Goal: Information Seeking & Learning: Learn about a topic

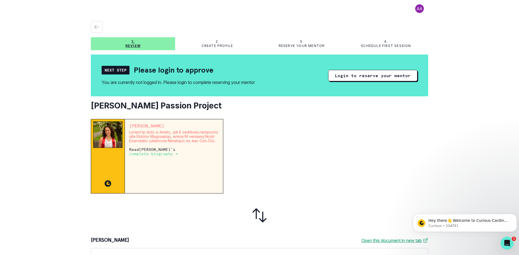
click at [150, 153] on p "complete biography →" at bounding box center [153, 154] width 49 height 4
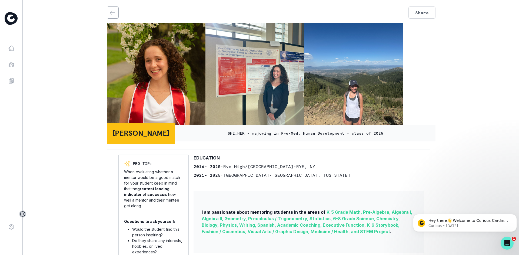
drag, startPoint x: 348, startPoint y: 179, endPoint x: 381, endPoint y: 167, distance: 35.2
click at [381, 167] on div "EDUCATION [DATE] - [DATE] • [GEOGRAPHIC_DATA] • [GEOGRAPHIC_DATA] , [GEOGRAPHIC…" at bounding box center [309, 167] width 230 height 24
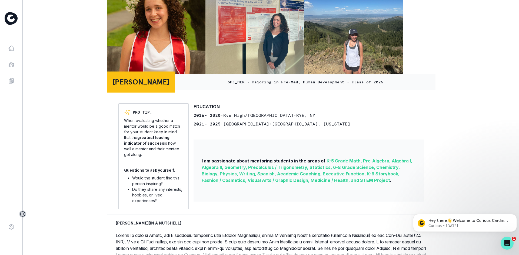
scroll to position [81, 0]
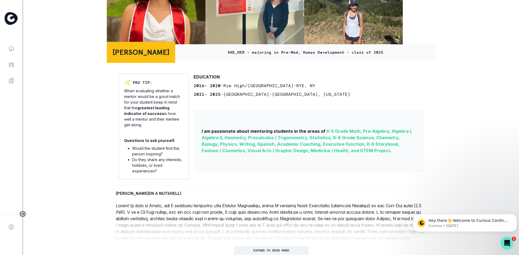
drag, startPoint x: 397, startPoint y: 158, endPoint x: 376, endPoint y: 159, distance: 20.8
click at [376, 159] on div "I am passionate about mentoring students in the areas of K-5 Grade Math, Pre-Al…" at bounding box center [309, 141] width 230 height 62
drag, startPoint x: 377, startPoint y: 152, endPoint x: 393, endPoint y: 157, distance: 16.0
click at [393, 157] on div "I am passionate about mentoring students in the areas of K-5 Grade Math, Pre-Al…" at bounding box center [309, 141] width 230 height 62
drag, startPoint x: 393, startPoint y: 157, endPoint x: 374, endPoint y: 171, distance: 23.8
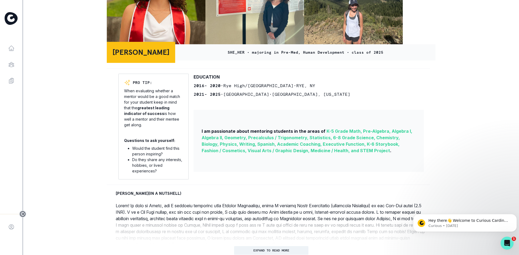
click at [374, 171] on div "I am passionate about mentoring students in the areas of K-5 Grade Math, Pre-Al…" at bounding box center [309, 141] width 230 height 62
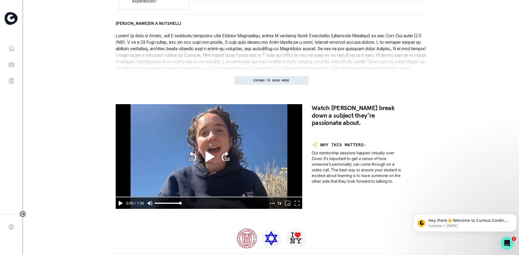
scroll to position [270, 0]
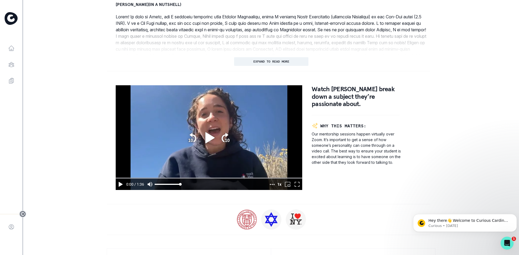
click at [203, 139] on icon "play" at bounding box center [209, 138] width 15 height 15
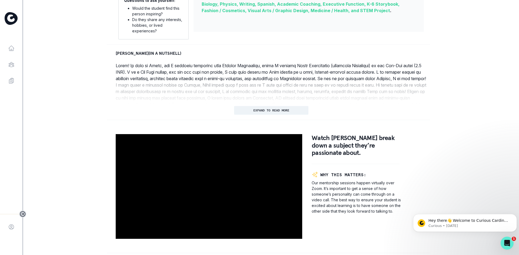
scroll to position [221, 0]
type input "96.177"
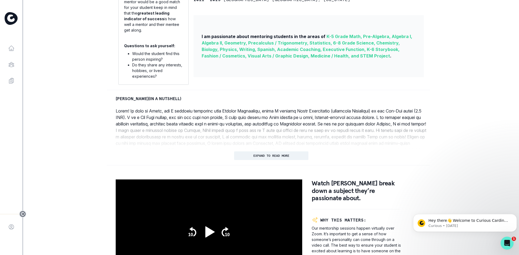
scroll to position [275, 0]
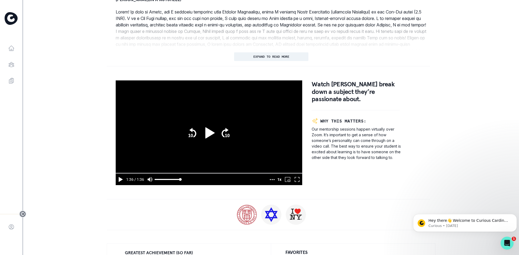
drag, startPoint x: 195, startPoint y: 95, endPoint x: 91, endPoint y: 133, distance: 111.5
click at [91, 133] on div "Home Browse Mentors Guardian Guide Log In Share [PERSON_NAME] SHE_HER • majorin…" at bounding box center [259, 127] width 519 height 255
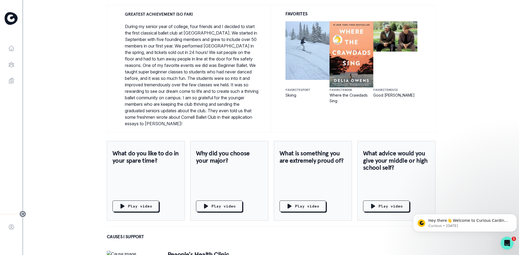
scroll to position [546, 0]
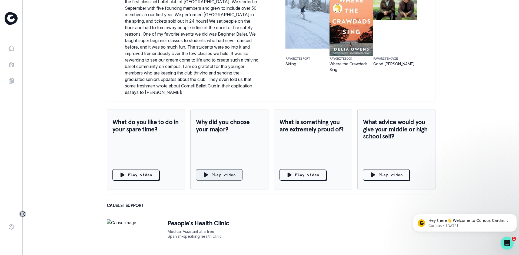
click at [214, 178] on div "Play video" at bounding box center [219, 175] width 33 height 6
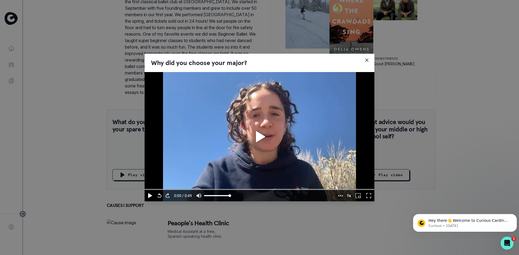
click at [258, 137] on icon "play" at bounding box center [260, 136] width 9 height 11
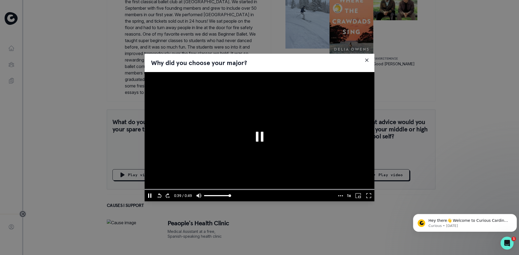
click at [258, 138] on icon "pause" at bounding box center [260, 137] width 8 height 10
type input "39.641309"
click at [366, 60] on icon "Close" at bounding box center [366, 60] width 3 height 3
